Goal: Task Accomplishment & Management: Use online tool/utility

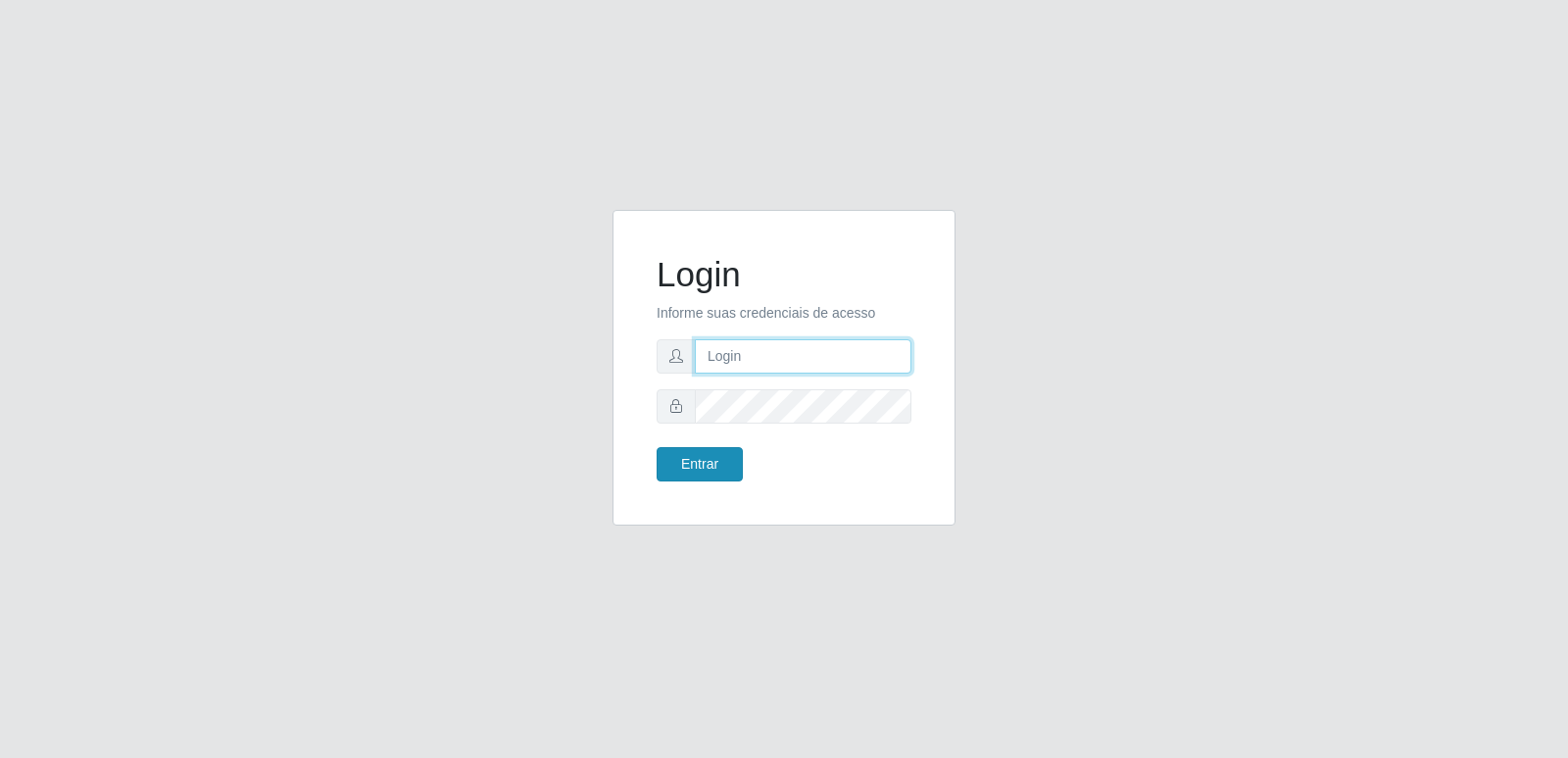
type input "[PERSON_NAME][EMAIL_ADDRESS][DOMAIN_NAME]"
click at [721, 464] on button "Entrar" at bounding box center [700, 463] width 86 height 34
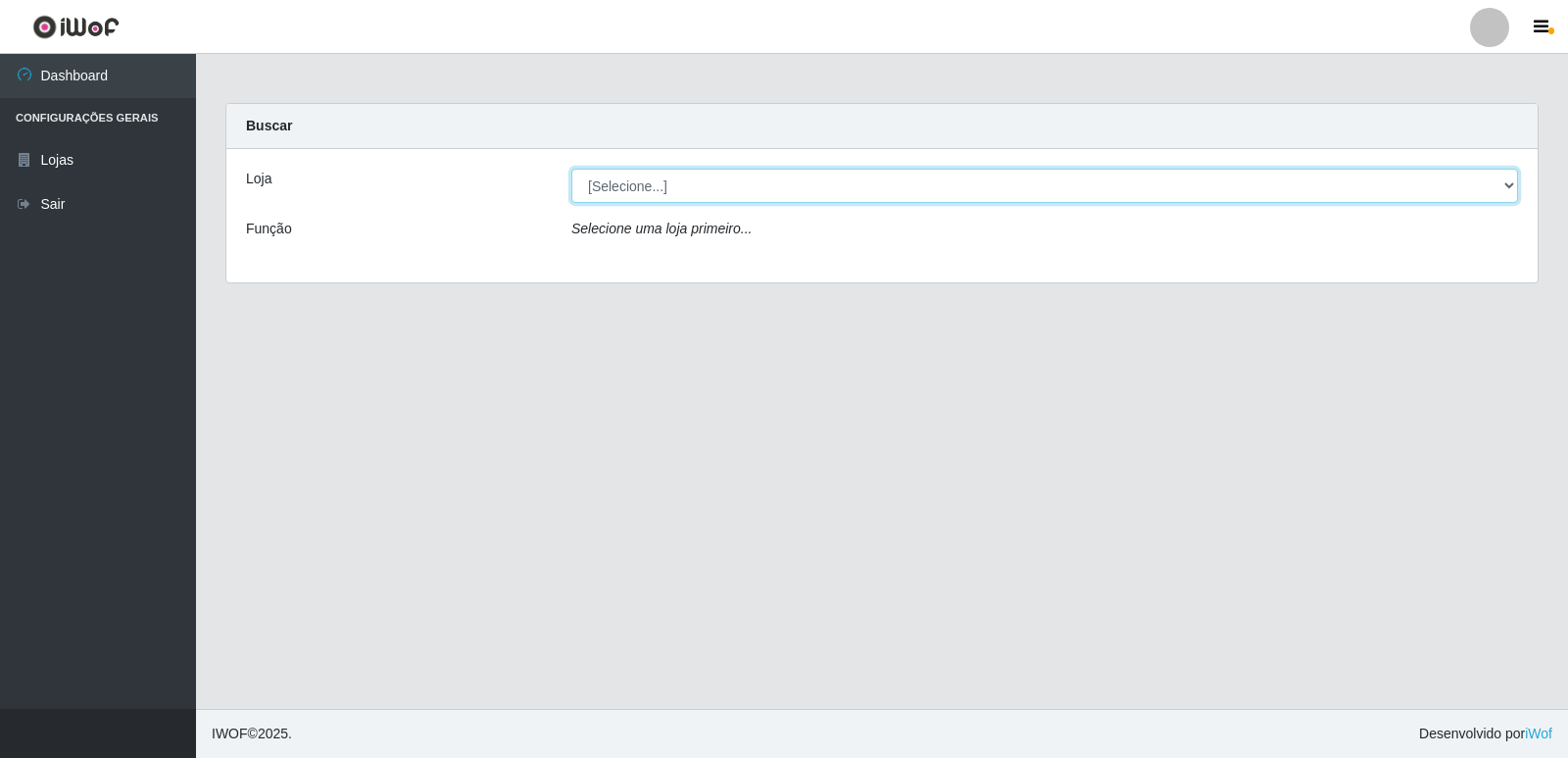
click at [680, 194] on select "[Selecione...] Hiper Queiroz - [GEOGRAPHIC_DATA] [GEOGRAPHIC_DATA] [GEOGRAPHIC_…" at bounding box center [1044, 186] width 947 height 34
select select "516"
click at [571, 169] on select "[Selecione...] Hiper Queiroz - [GEOGRAPHIC_DATA] [GEOGRAPHIC_DATA] [GEOGRAPHIC_…" at bounding box center [1044, 186] width 947 height 34
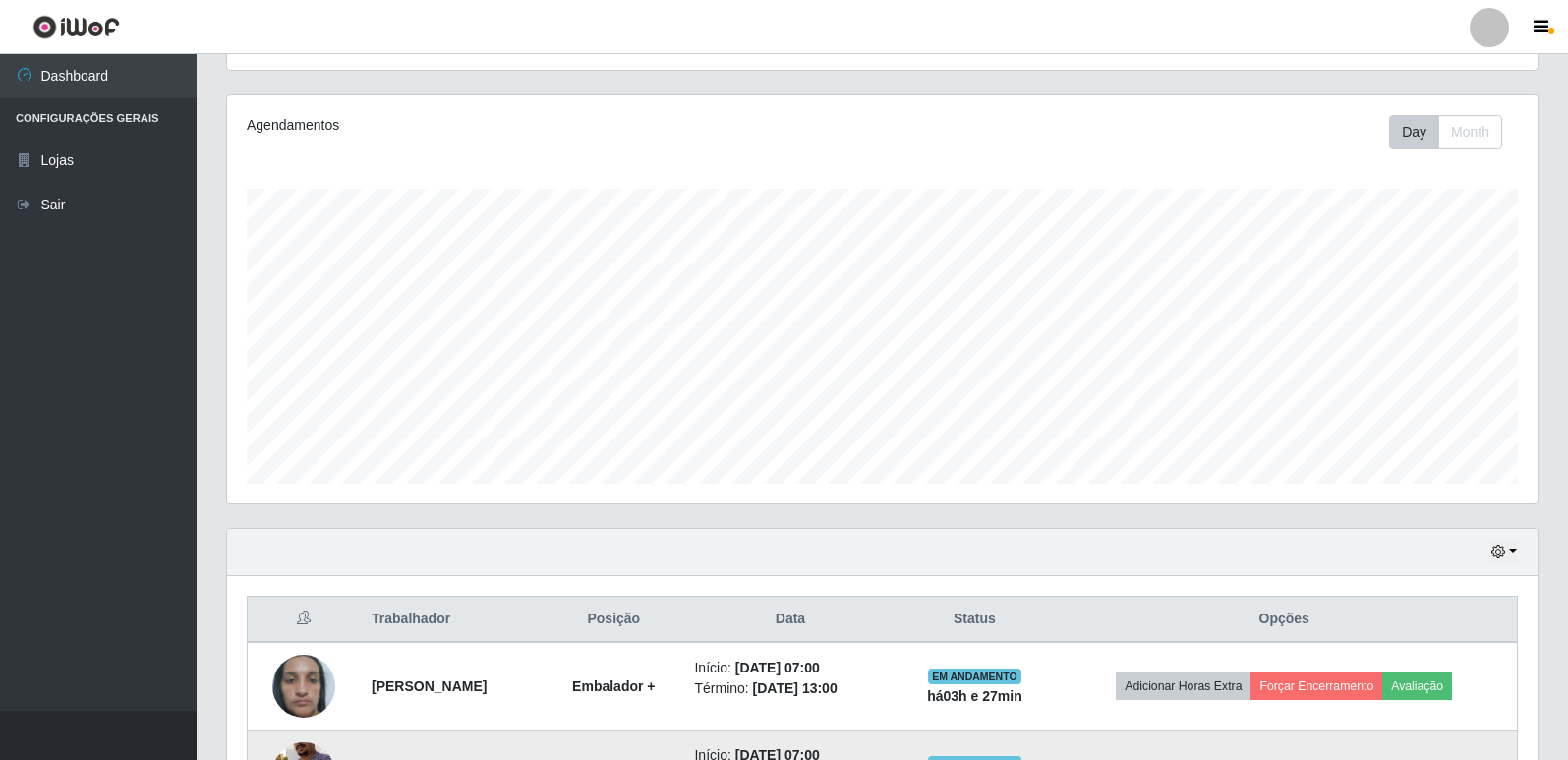
scroll to position [370, 0]
